Goal: Information Seeking & Learning: Learn about a topic

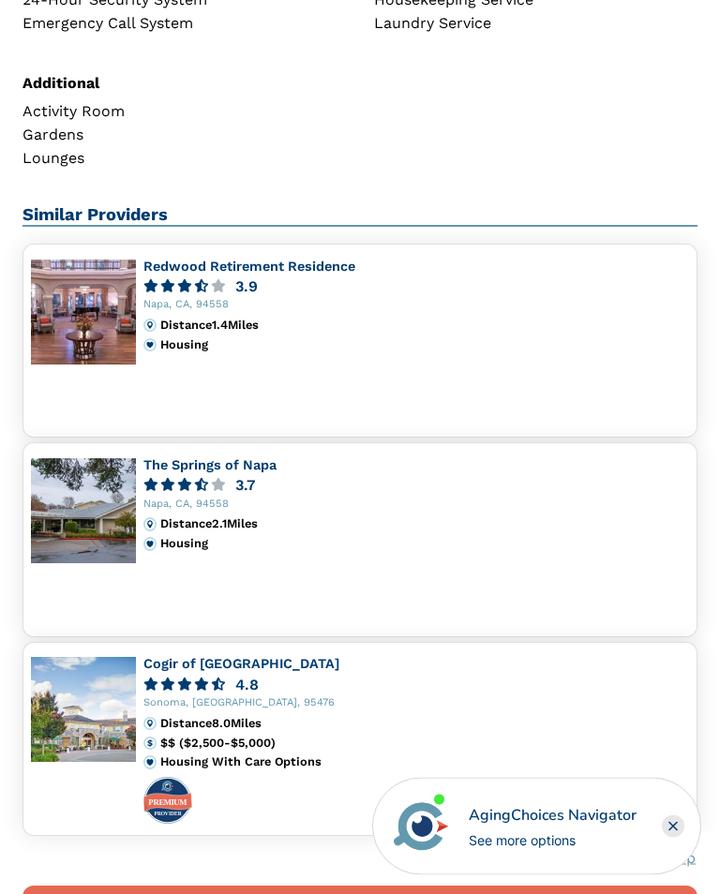
scroll to position [1495, 0]
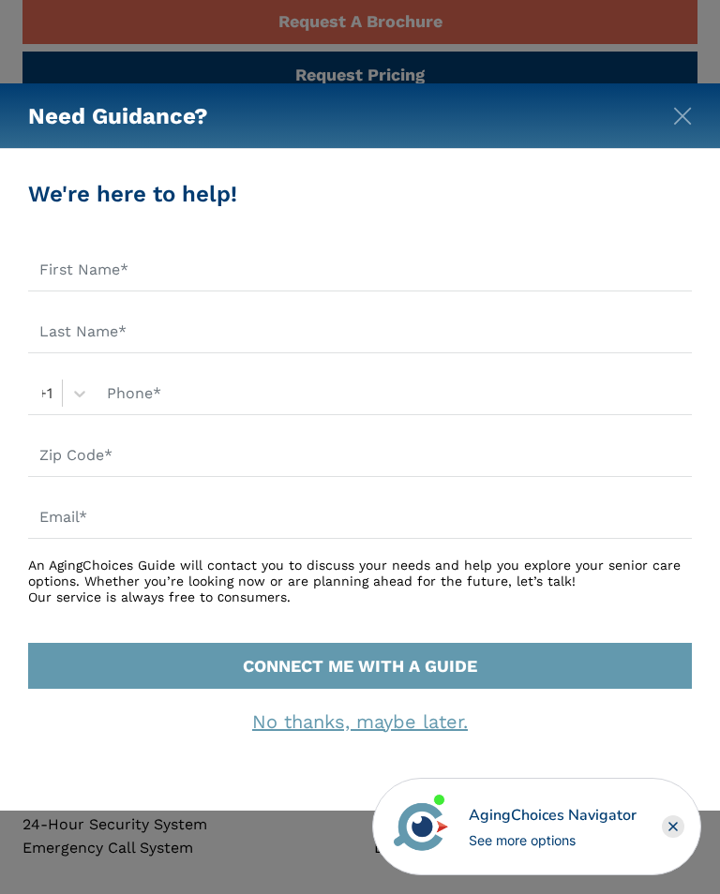
click at [676, 130] on div "Need Guidance?" at bounding box center [360, 116] width 720 height 66
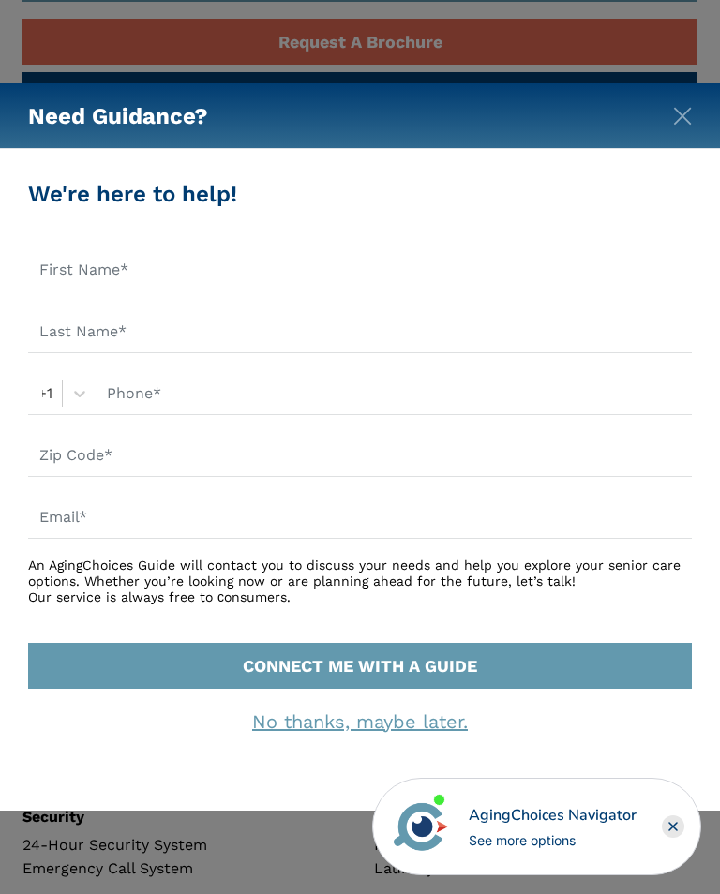
scroll to position [649, 0]
click at [304, 70] on div "Need Guidance? We're here to help! +1 An AgingChoices Guide will contact you to…" at bounding box center [360, 447] width 720 height 894
click at [681, 119] on img "Close" at bounding box center [682, 116] width 19 height 19
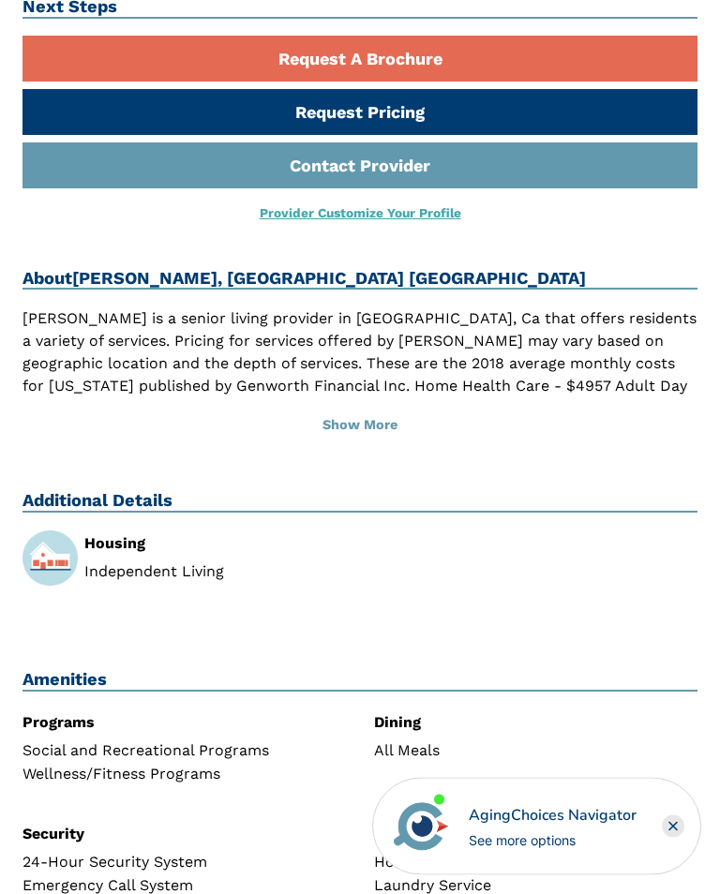
click at [372, 406] on button "Show More" at bounding box center [359, 426] width 675 height 41
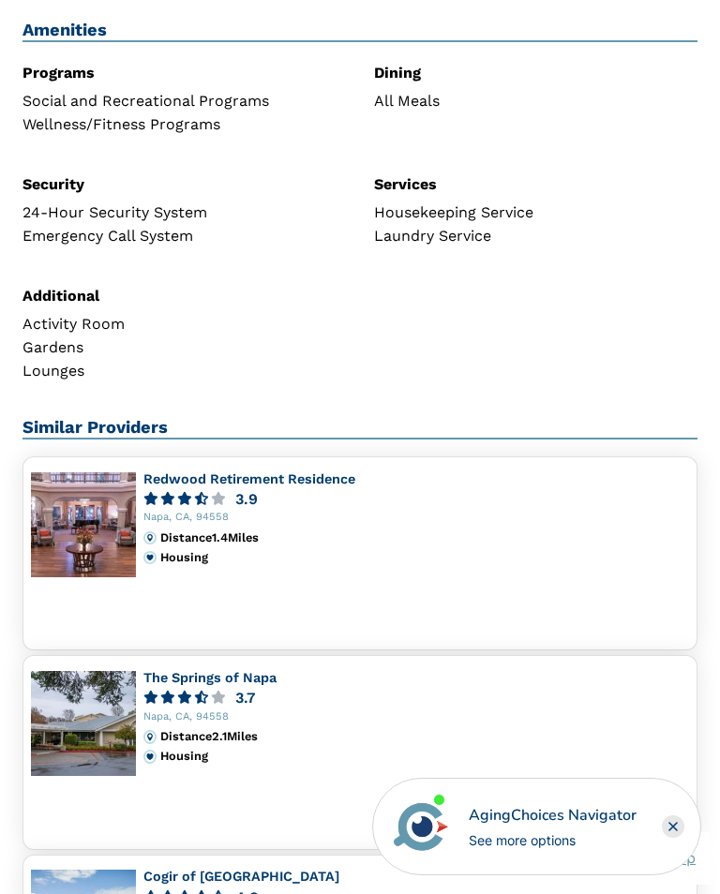
scroll to position [1349, 0]
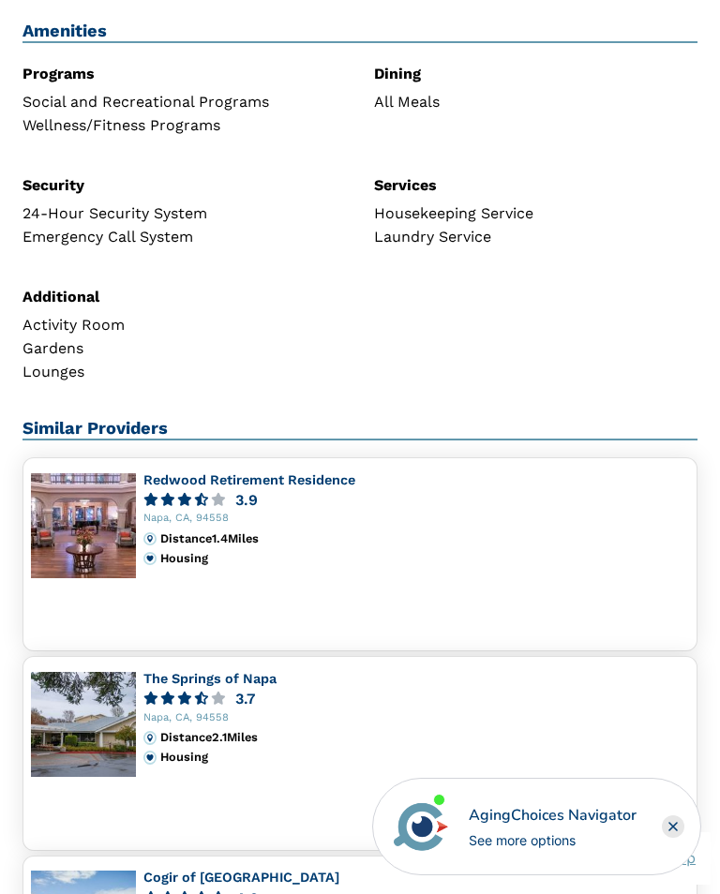
click at [235, 671] on link "The Springs of Napa" at bounding box center [209, 678] width 133 height 15
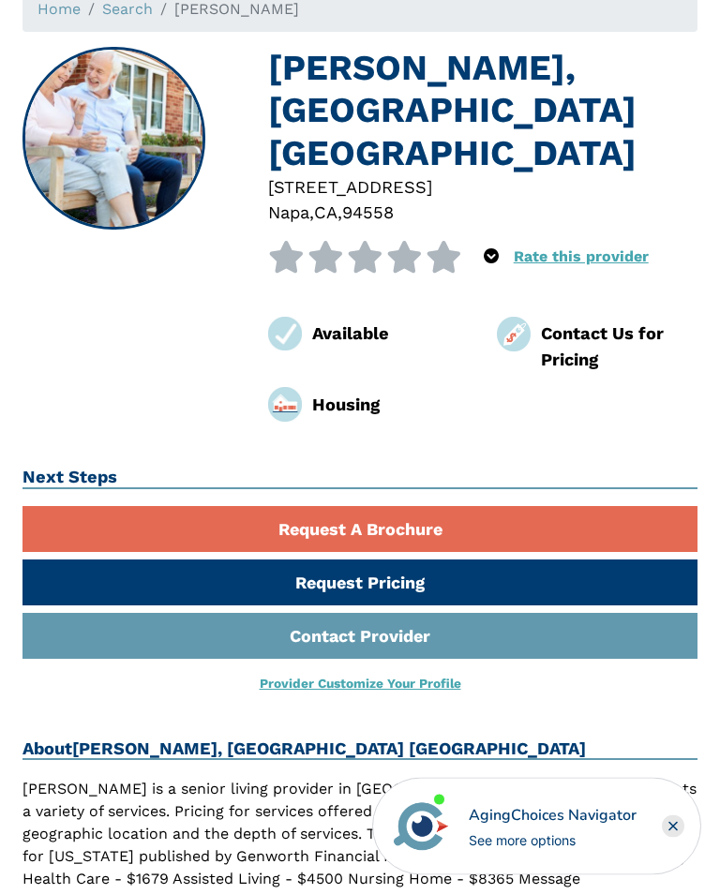
scroll to position [0, 0]
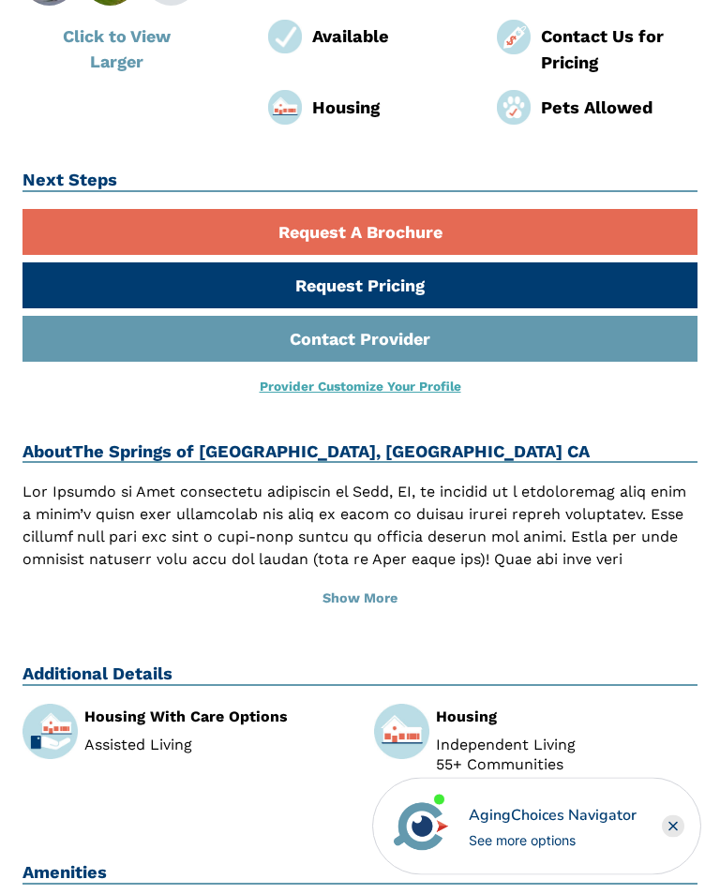
scroll to position [460, 0]
click at [369, 578] on button "Show More" at bounding box center [359, 598] width 675 height 41
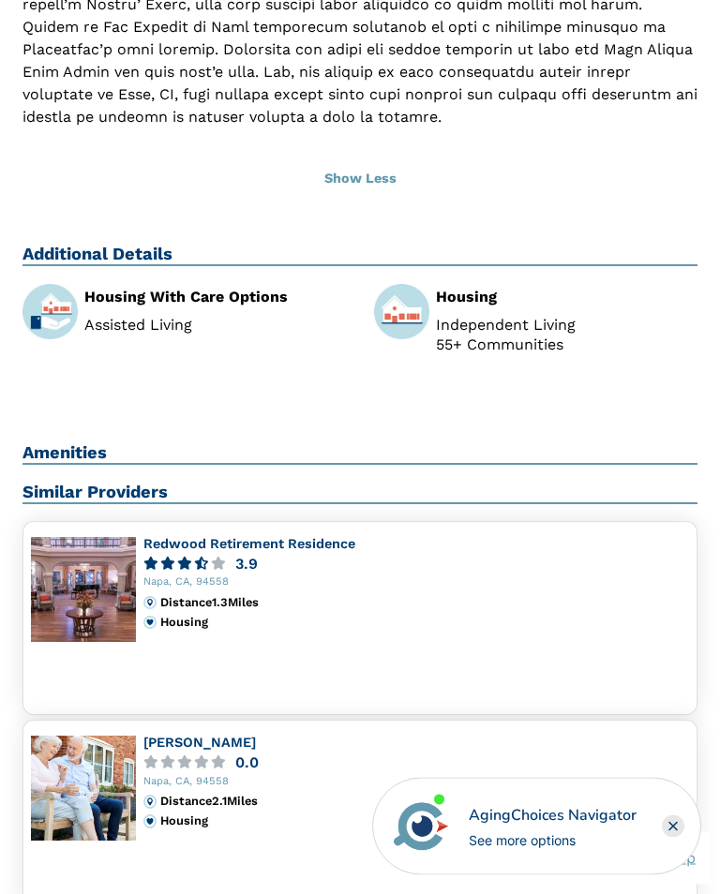
scroll to position [1127, 0]
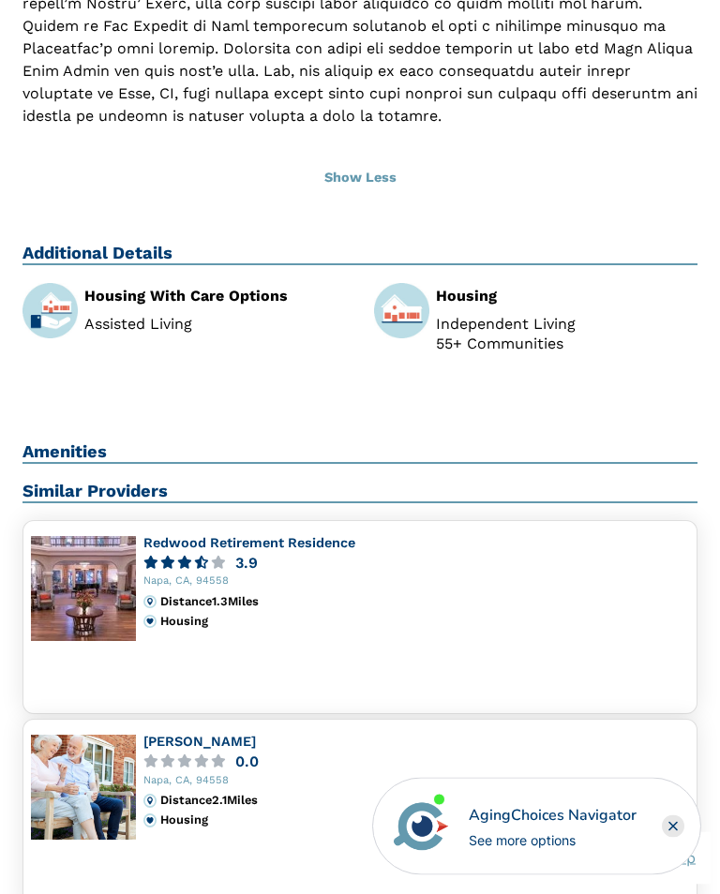
click at [420, 285] on img at bounding box center [401, 311] width 55 height 55
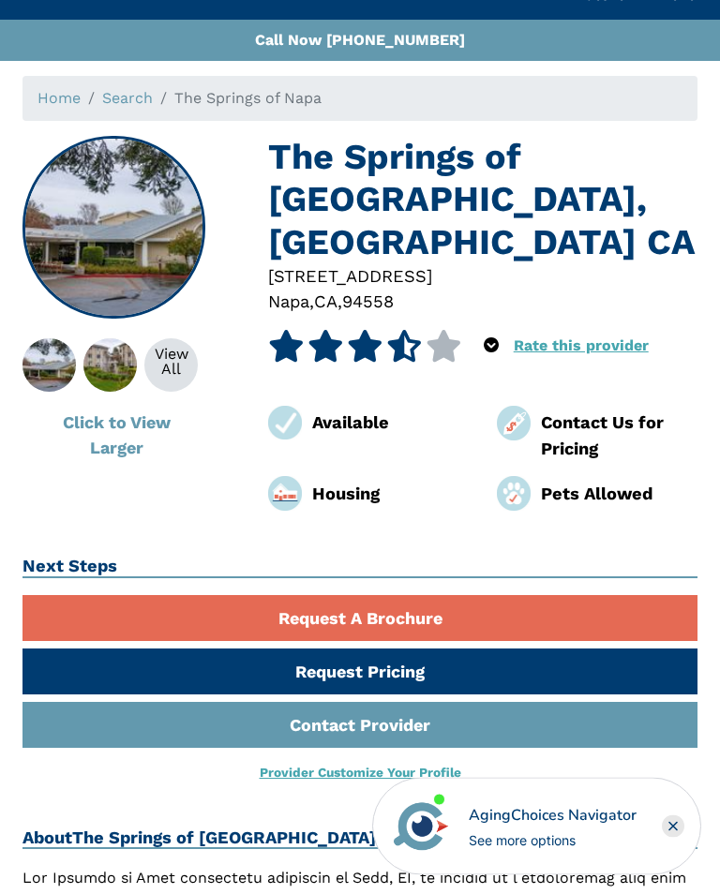
scroll to position [0, 0]
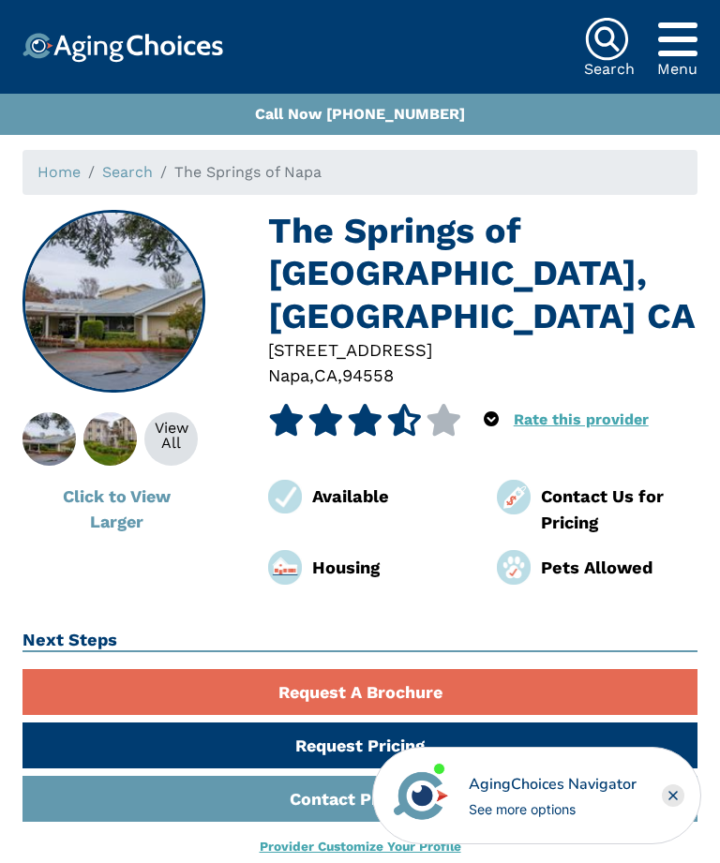
click at [177, 438] on div "View All" at bounding box center [170, 436] width 53 height 30
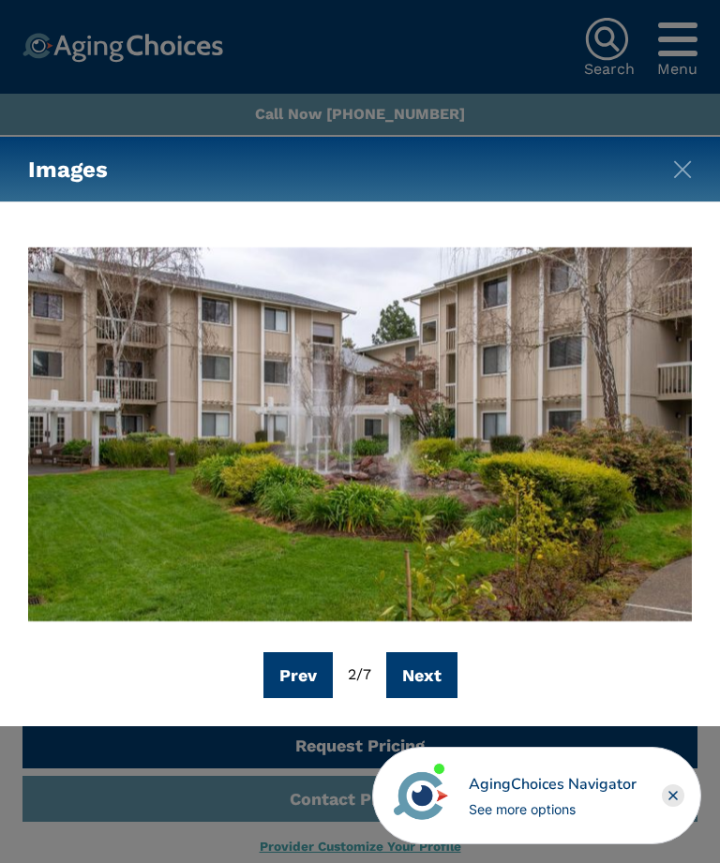
click at [669, 795] on rect "Close" at bounding box center [672, 795] width 22 height 22
